Goal: Navigation & Orientation: Find specific page/section

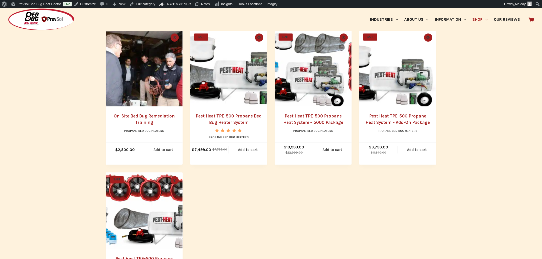
scroll to position [255, 0]
click at [241, 121] on link "Pest Heat TPE-500 Propane Bed Bug Heater System" at bounding box center [229, 119] width 66 height 12
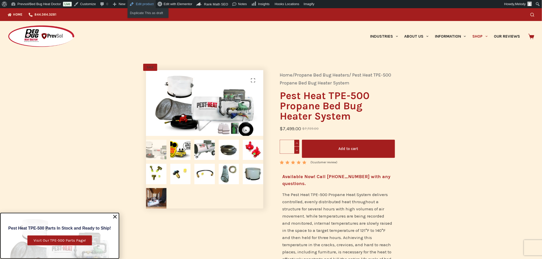
click at [136, 3] on link "Edit product" at bounding box center [141, 4] width 28 height 8
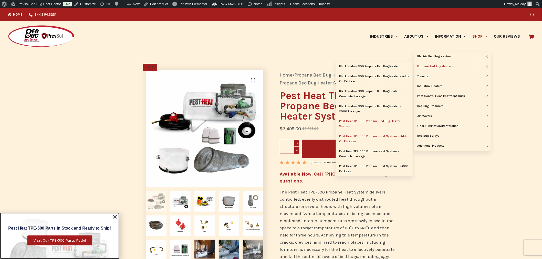
click at [367, 138] on link "Pest Heat TPE-500 Propane Heat System – Add-On Package" at bounding box center [374, 139] width 77 height 15
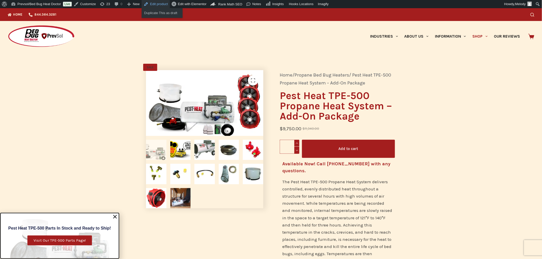
click at [157, 6] on link "Edit product" at bounding box center [156, 4] width 28 height 8
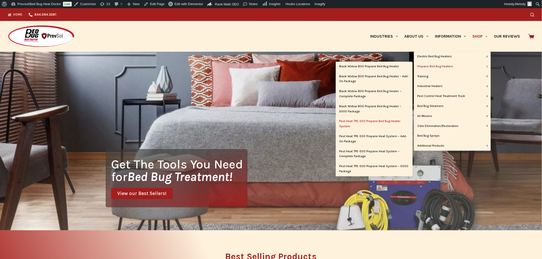
click at [377, 123] on link "Pest Heat TPE-500 Propane Bed Bug Heater System" at bounding box center [374, 123] width 77 height 15
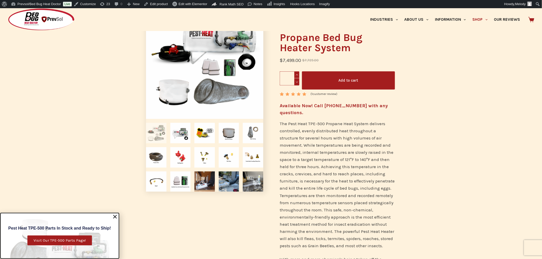
scroll to position [69, 0]
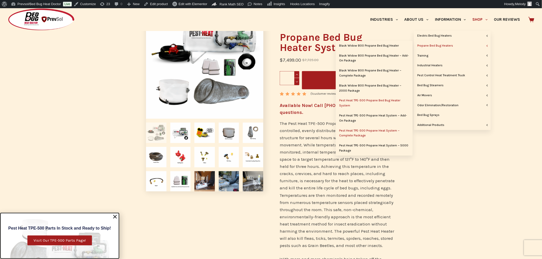
click at [380, 131] on link "Pest Heat TPE-500 Propane Heat System – Complete Package" at bounding box center [374, 133] width 77 height 15
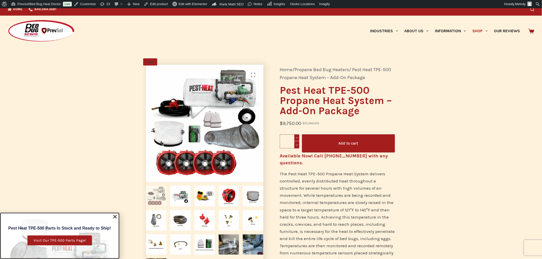
scroll to position [5, 0]
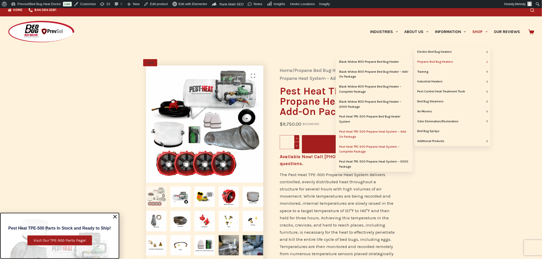
click at [370, 148] on link "Pest Heat TPE-500 Propane Heat System – Complete Package" at bounding box center [374, 149] width 77 height 15
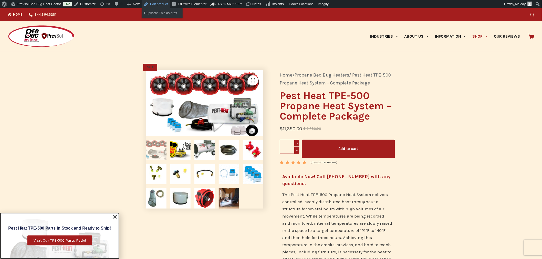
click at [159, 4] on link "Edit product" at bounding box center [156, 4] width 28 height 8
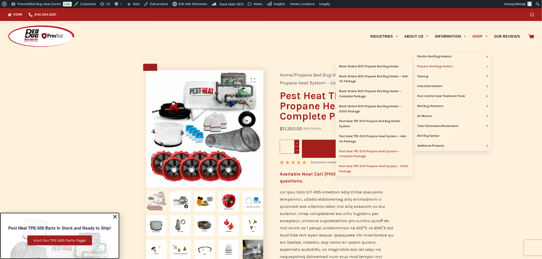
click at [377, 165] on link "Pest Heat TPE-500 Propane Heat System – 5000 Package" at bounding box center [374, 169] width 77 height 15
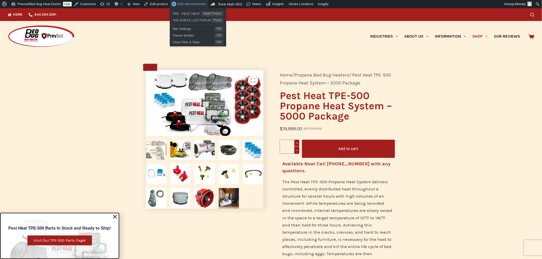
click at [187, 4] on span "Edit with Elementor" at bounding box center [192, 4] width 29 height 4
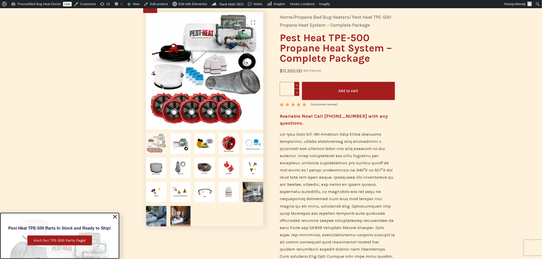
scroll to position [58, 0]
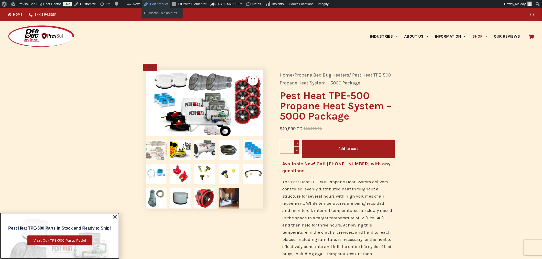
click at [153, 5] on link "Edit product" at bounding box center [156, 4] width 28 height 8
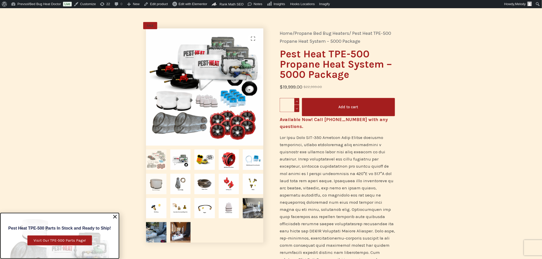
scroll to position [41, 0]
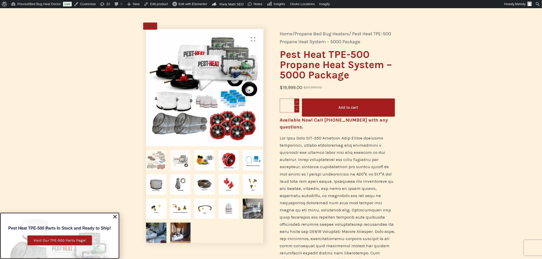
click at [181, 157] on img at bounding box center [180, 160] width 20 height 20
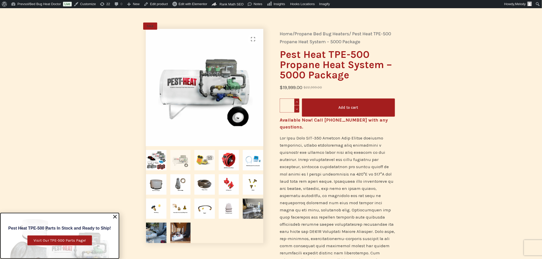
click at [204, 162] on img at bounding box center [204, 160] width 20 height 20
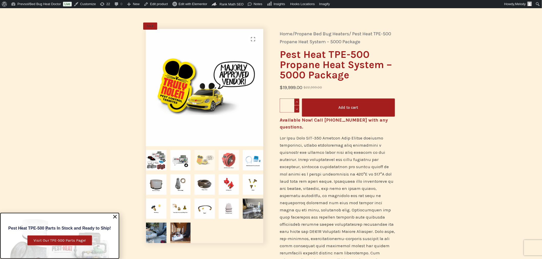
click at [227, 164] on img at bounding box center [229, 160] width 20 height 20
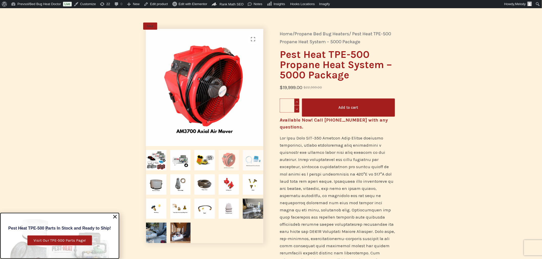
click at [258, 163] on img at bounding box center [253, 160] width 20 height 20
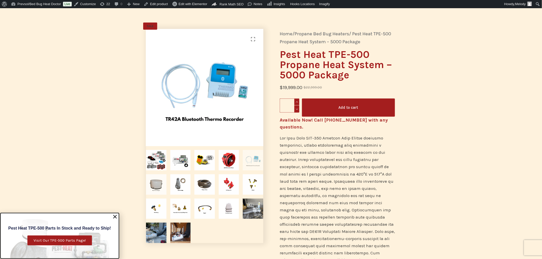
click at [157, 186] on img at bounding box center [156, 184] width 20 height 20
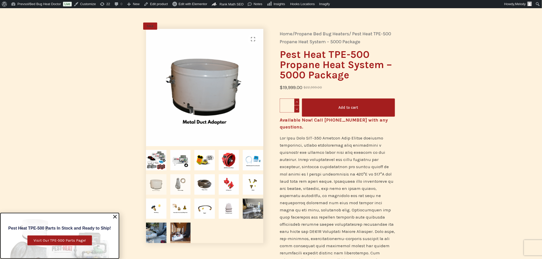
click at [178, 188] on img at bounding box center [180, 184] width 20 height 20
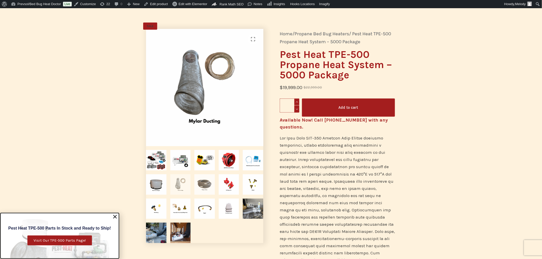
click at [201, 187] on img at bounding box center [204, 184] width 20 height 20
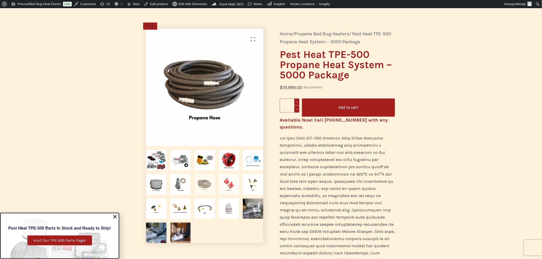
click at [228, 185] on img at bounding box center [229, 184] width 20 height 20
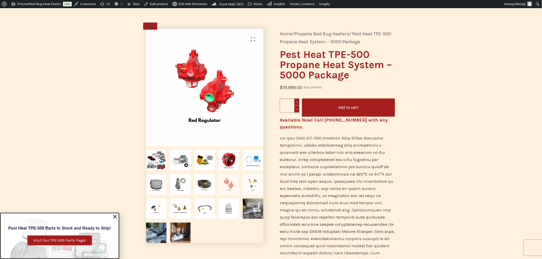
click at [252, 185] on img at bounding box center [253, 184] width 20 height 20
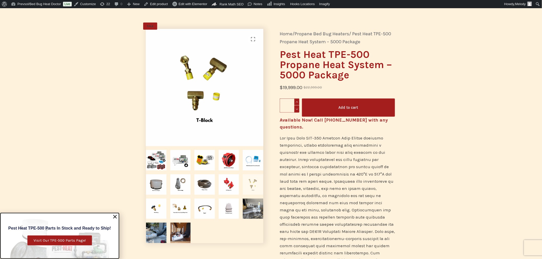
click at [259, 86] on img at bounding box center [204, 87] width 117 height 117
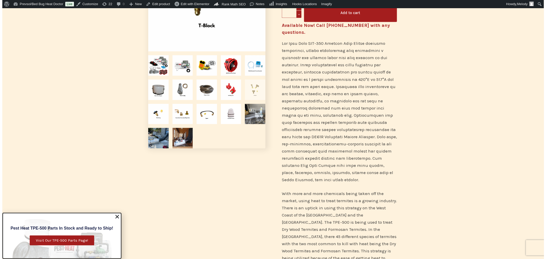
scroll to position [0, 0]
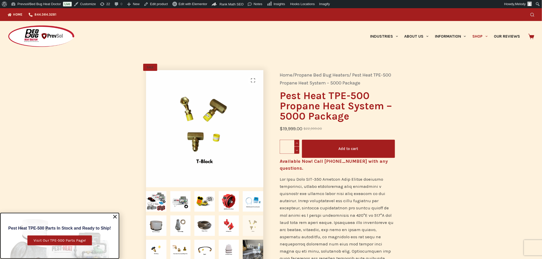
click at [534, 14] on icon "Search" at bounding box center [532, 15] width 4 height 4
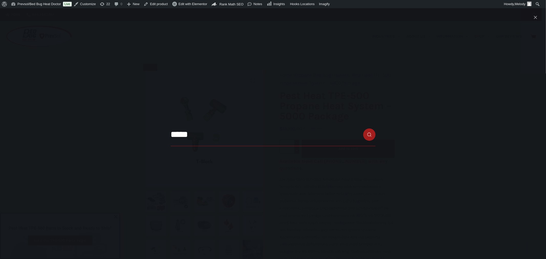
type input "*****"
click at [363, 128] on button "Search button" at bounding box center [369, 134] width 12 height 12
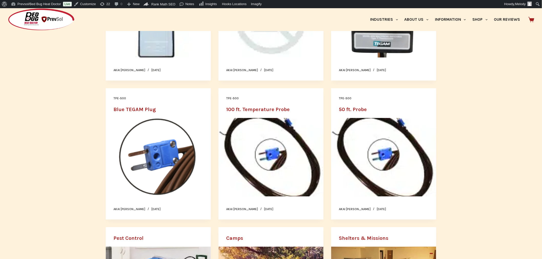
scroll to position [147, 0]
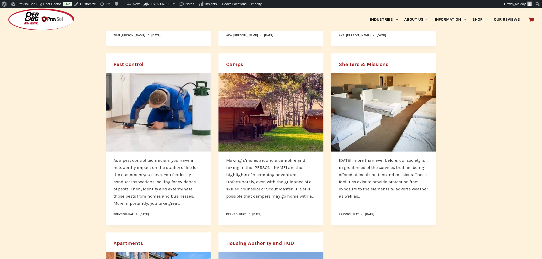
scroll to position [319, 0]
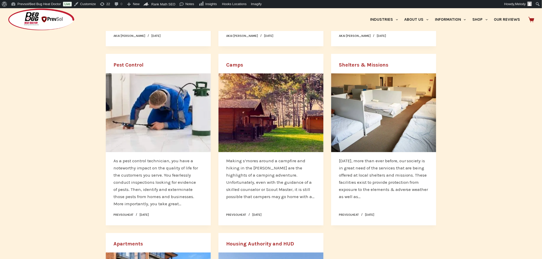
click at [127, 64] on link "Pest Control" at bounding box center [128, 65] width 30 height 6
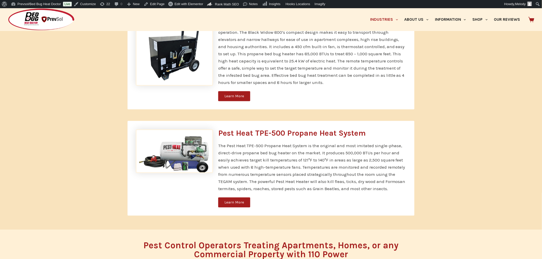
scroll to position [1239, 0]
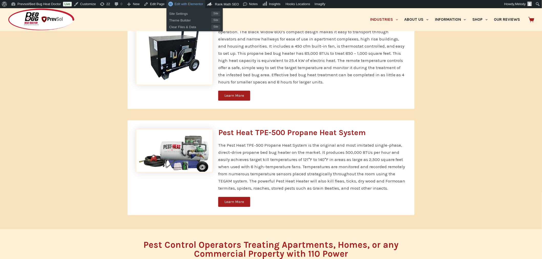
click at [180, 5] on span "Edit with Elementor" at bounding box center [188, 4] width 29 height 4
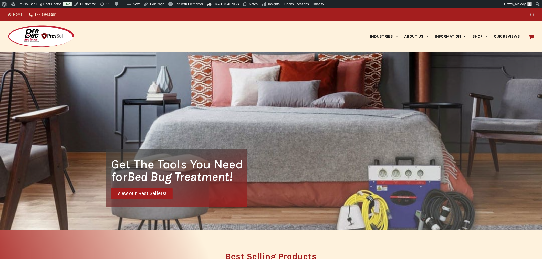
click at [534, 14] on icon "Search" at bounding box center [532, 15] width 4 height 4
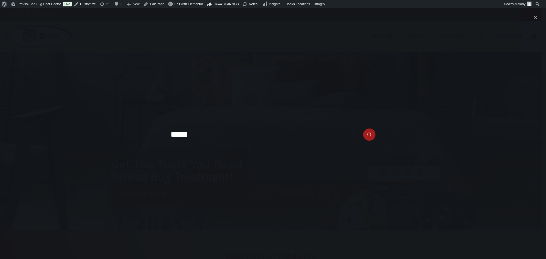
type input "*****"
click at [363, 128] on button "Search button" at bounding box center [369, 134] width 12 height 12
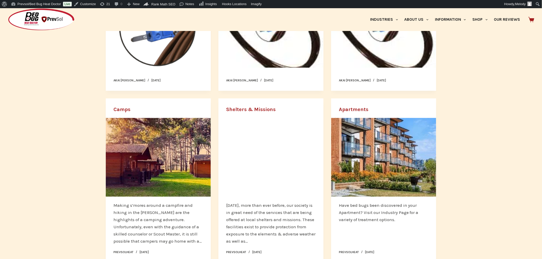
scroll to position [275, 0]
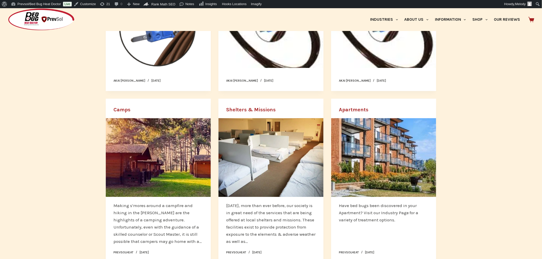
click at [124, 110] on link "Camps" at bounding box center [121, 110] width 17 height 6
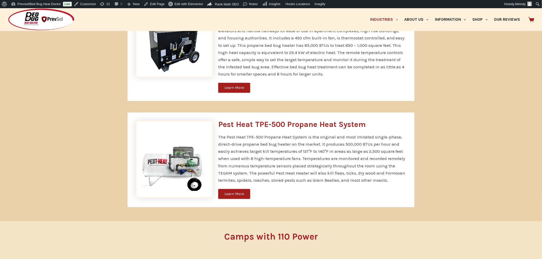
scroll to position [403, 0]
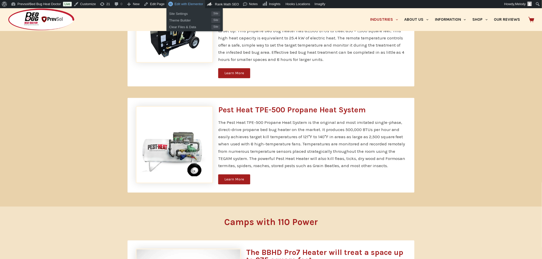
click at [185, 1] on link "Edit with Elementor" at bounding box center [185, 4] width 39 height 8
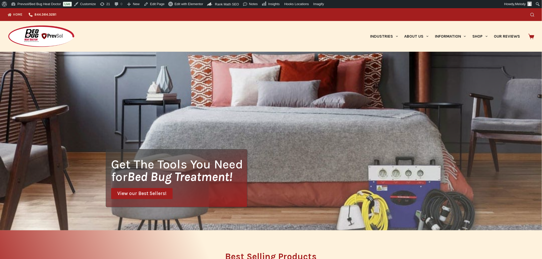
click at [534, 14] on icon "Search" at bounding box center [532, 15] width 4 height 4
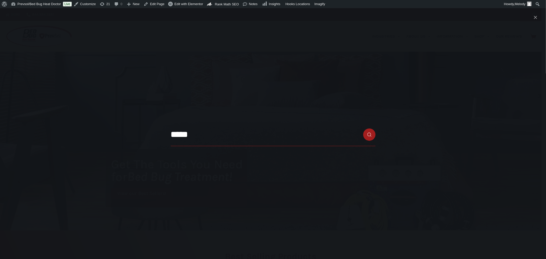
type input "*****"
click at [363, 128] on button "Search button" at bounding box center [369, 134] width 12 height 12
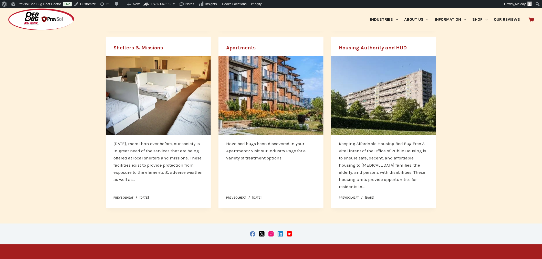
scroll to position [342, 0]
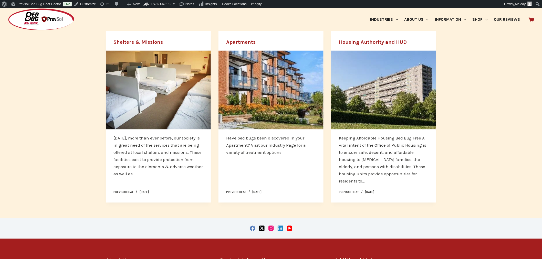
click at [145, 42] on link "Shelters & Missions" at bounding box center [137, 42] width 49 height 6
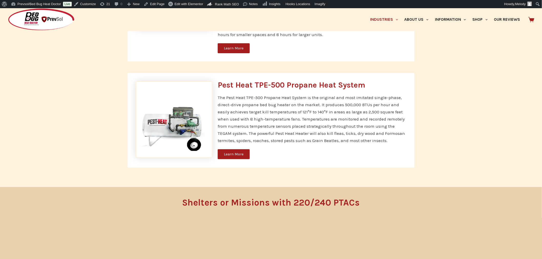
scroll to position [759, 0]
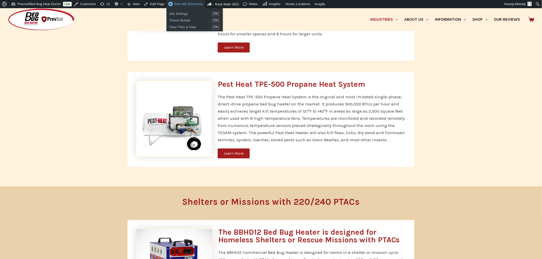
click at [190, 3] on span "Edit with Elementor" at bounding box center [188, 4] width 29 height 4
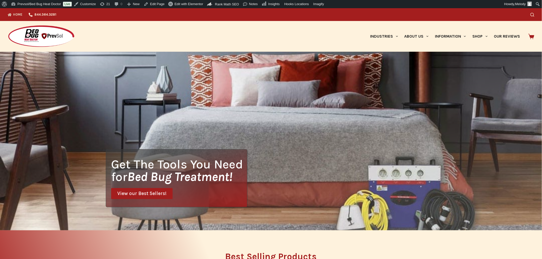
click at [534, 11] on div "Search" at bounding box center [414, 14] width 239 height 13
click at [534, 15] on icon "Search" at bounding box center [532, 15] width 4 height 4
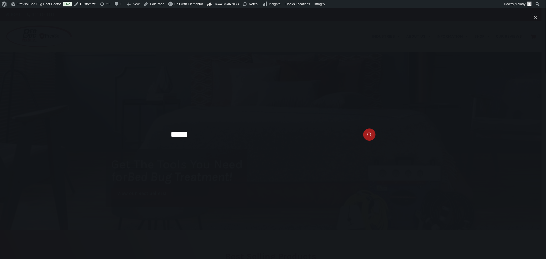
type input "*****"
click at [363, 128] on button "Search button" at bounding box center [369, 134] width 12 height 12
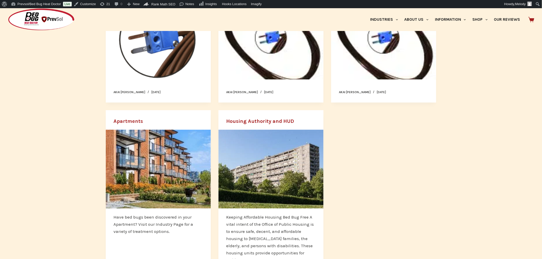
scroll to position [264, 0]
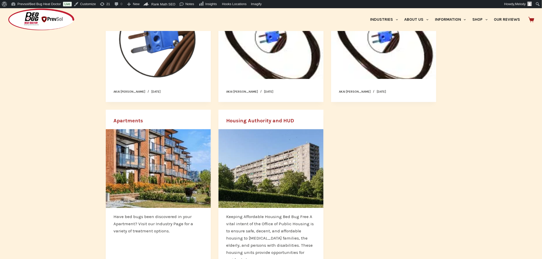
click at [119, 121] on link "Apartments" at bounding box center [127, 121] width 29 height 6
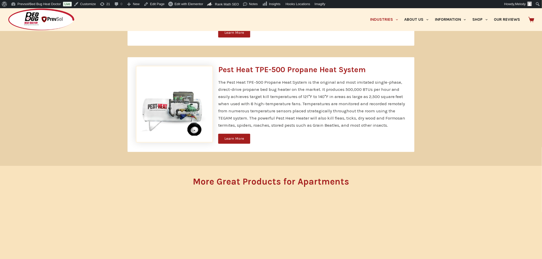
scroll to position [1089, 0]
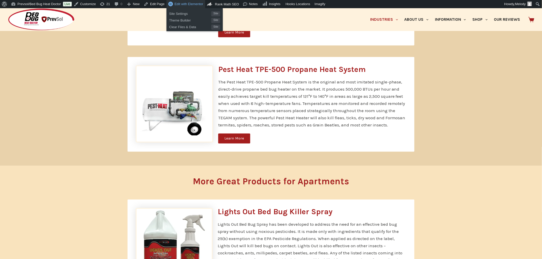
click at [183, 4] on span "Edit with Elementor" at bounding box center [188, 4] width 29 height 4
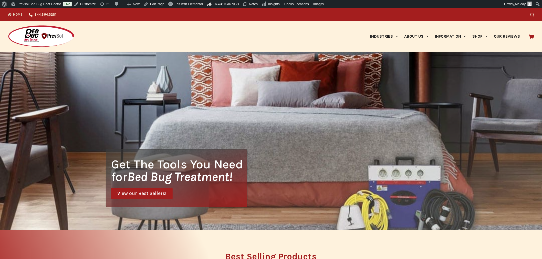
click at [537, 12] on div "Home 844.364.3281 Search" at bounding box center [271, 14] width 542 height 13
click at [534, 14] on icon "Search" at bounding box center [532, 15] width 4 height 4
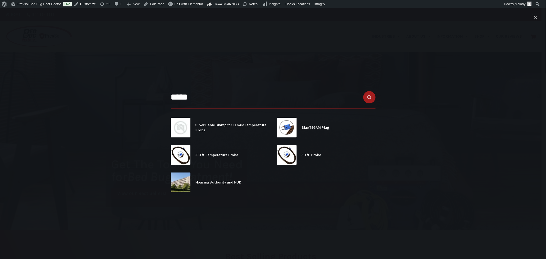
type input "*****"
click at [363, 91] on button "Search button" at bounding box center [369, 97] width 12 height 12
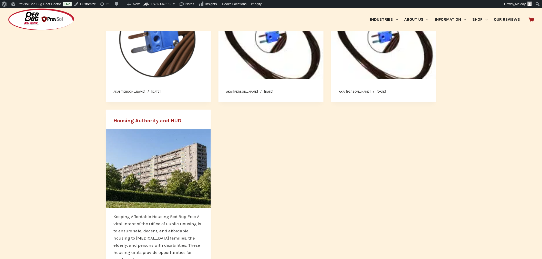
scroll to position [264, 0]
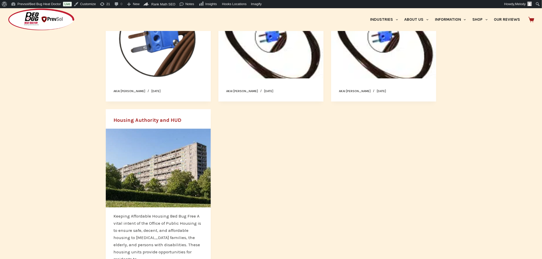
click at [164, 119] on link "Housing Authority and HUD" at bounding box center [147, 120] width 68 height 6
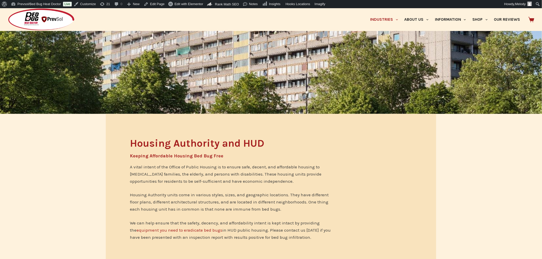
scroll to position [127, 0]
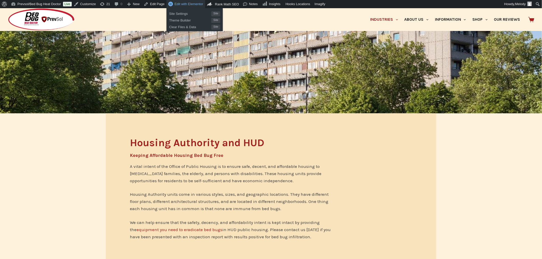
click at [184, 3] on span "Edit with Elementor" at bounding box center [188, 4] width 29 height 4
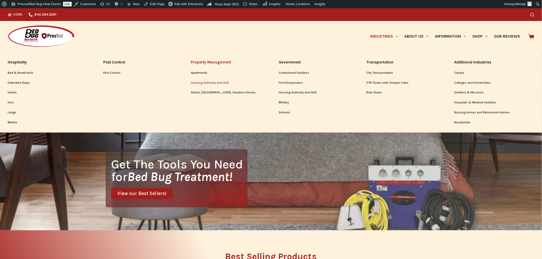
click at [206, 82] on link "Housing Authority and HUD" at bounding box center [227, 83] width 72 height 10
